Goal: Task Accomplishment & Management: Complete application form

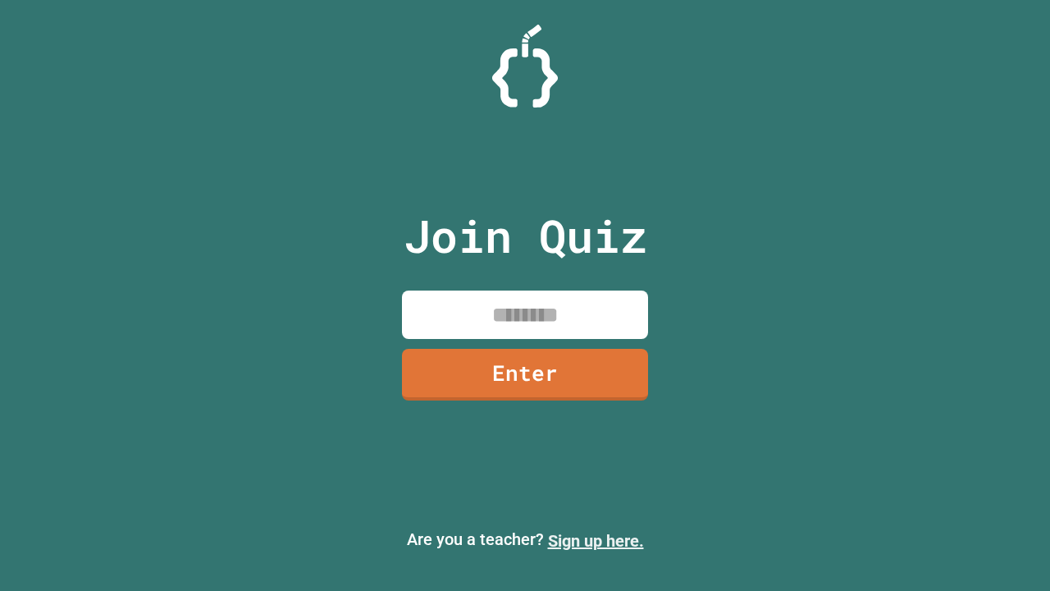
click at [596, 541] on link "Sign up here." at bounding box center [596, 541] width 96 height 20
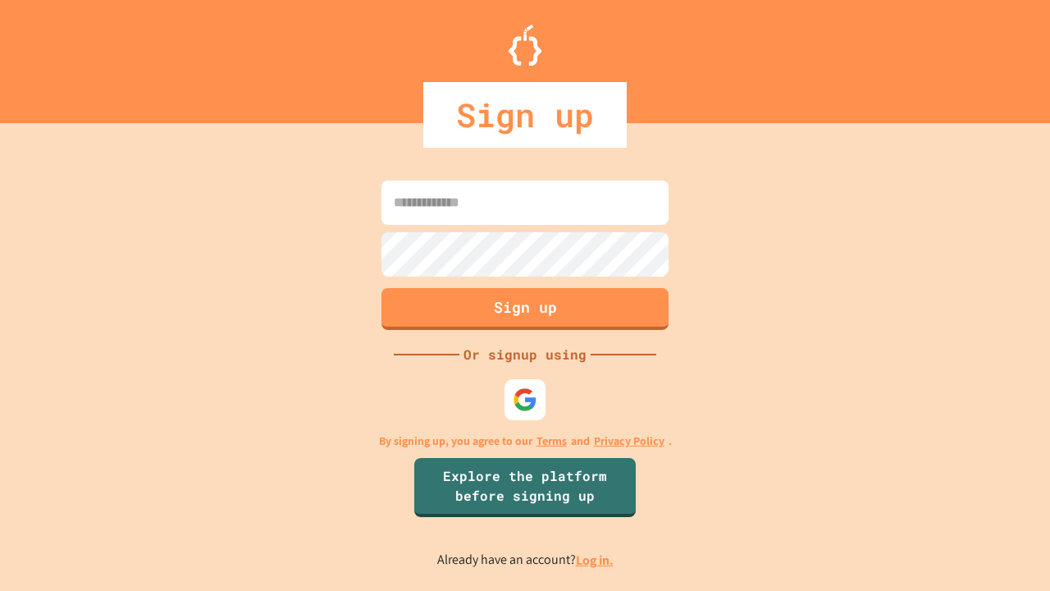
click at [596, 559] on link "Log in." at bounding box center [595, 559] width 38 height 17
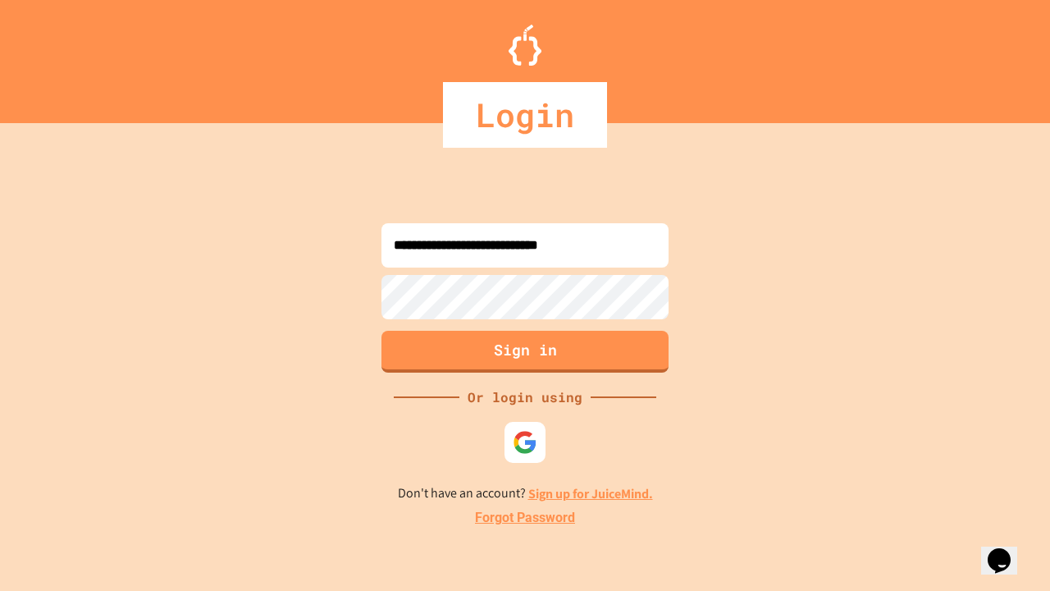
type input "**********"
